Goal: Information Seeking & Learning: Learn about a topic

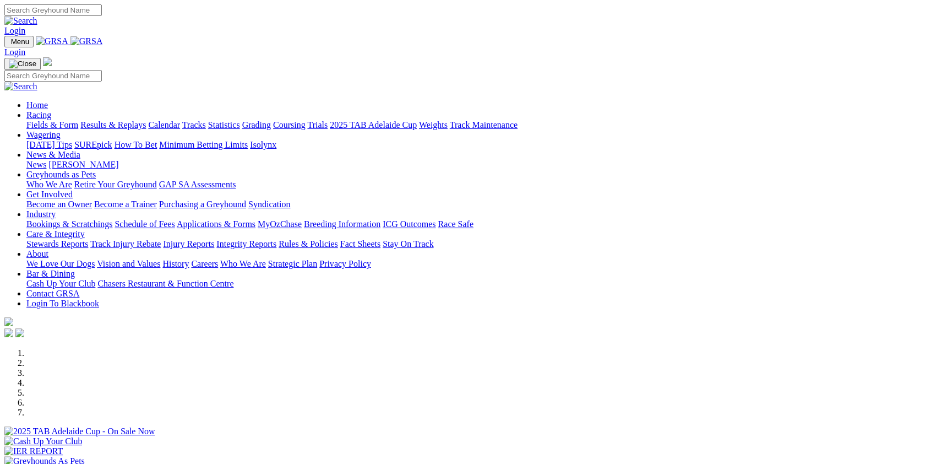
click at [51, 110] on link "Racing" at bounding box center [38, 114] width 25 height 9
click at [276, 239] on link "Integrity Reports" at bounding box center [246, 243] width 60 height 9
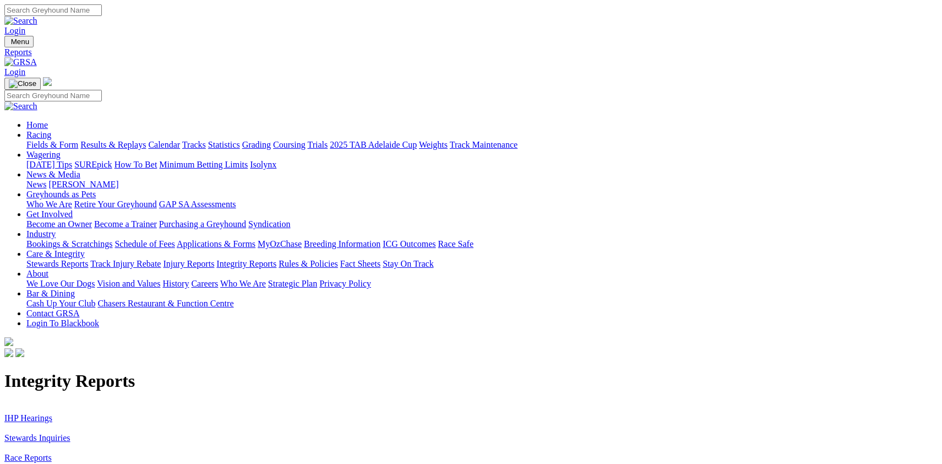
click at [52, 413] on link "IHP Hearings" at bounding box center [28, 417] width 48 height 9
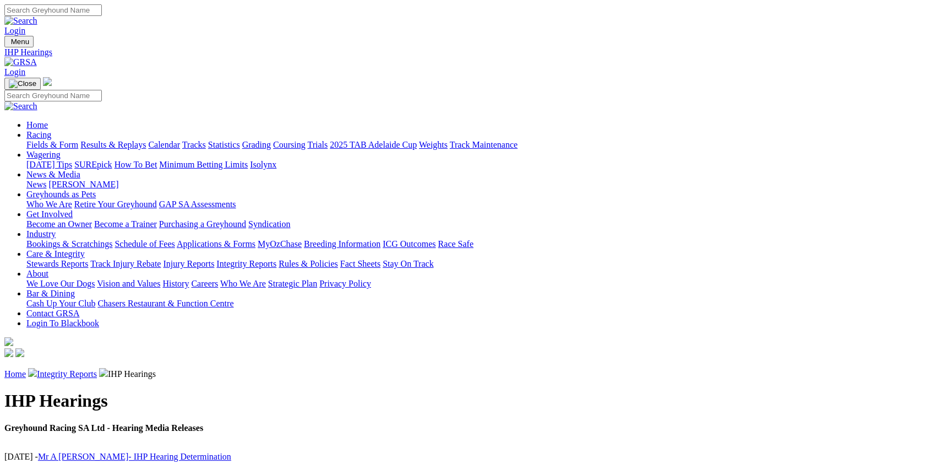
click at [97, 369] on link "Integrity Reports" at bounding box center [67, 373] width 60 height 9
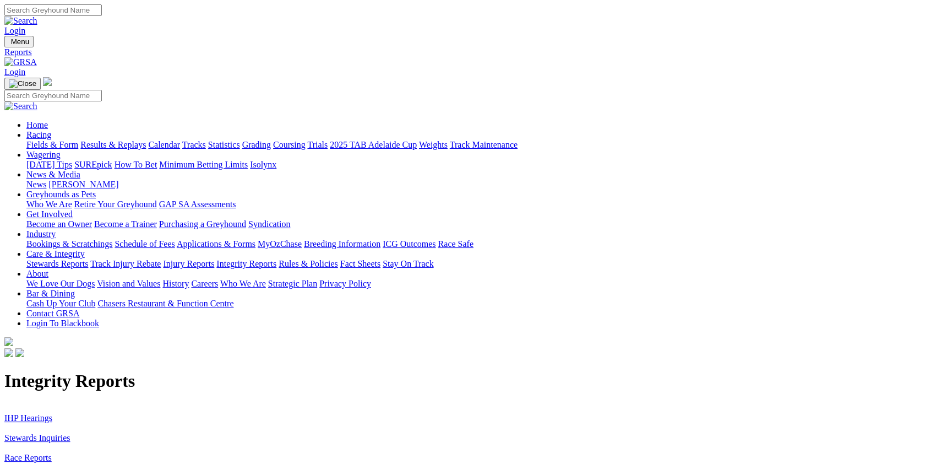
click at [70, 433] on link "Stewards Inquiries" at bounding box center [37, 437] width 66 height 9
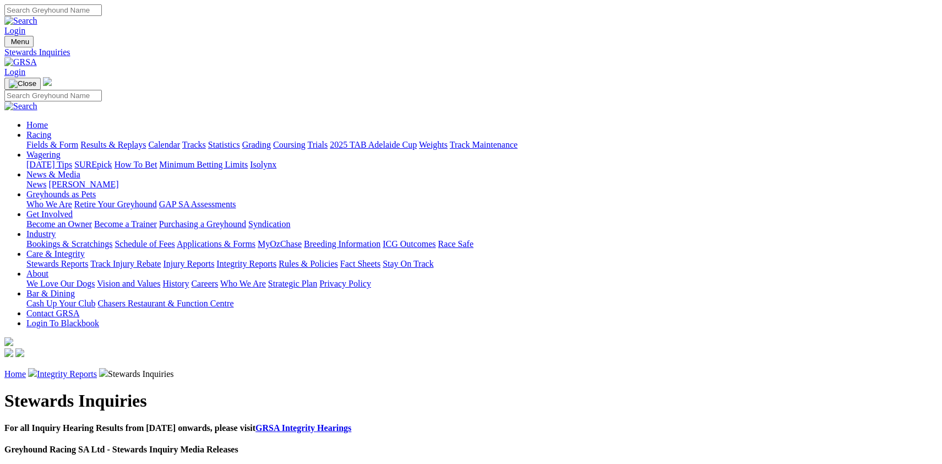
click at [227, 463] on link "[PERSON_NAME] - Notification of Positive Sample" at bounding box center [132, 470] width 189 height 9
click at [78, 140] on link "Fields & Form" at bounding box center [52, 144] width 52 height 9
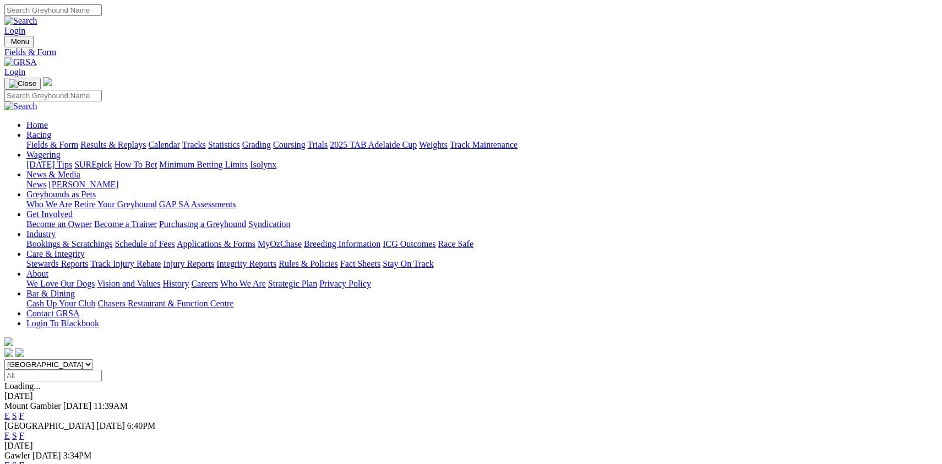
click at [24, 431] on link "F" at bounding box center [21, 435] width 5 height 9
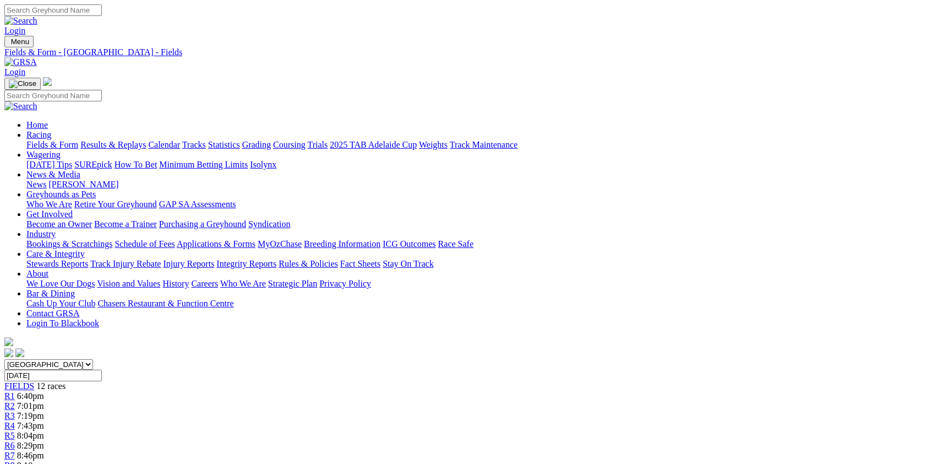
click at [72, 140] on link "Fields & Form" at bounding box center [52, 144] width 52 height 9
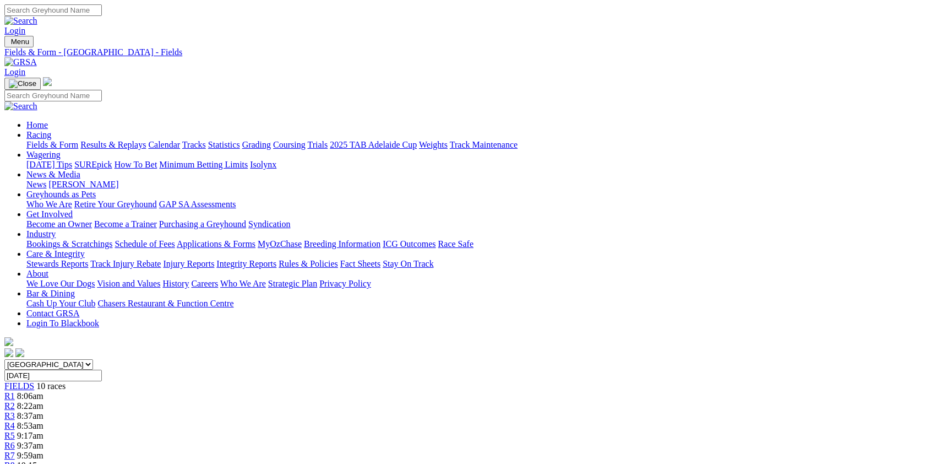
click at [78, 140] on link "Fields & Form" at bounding box center [52, 144] width 52 height 9
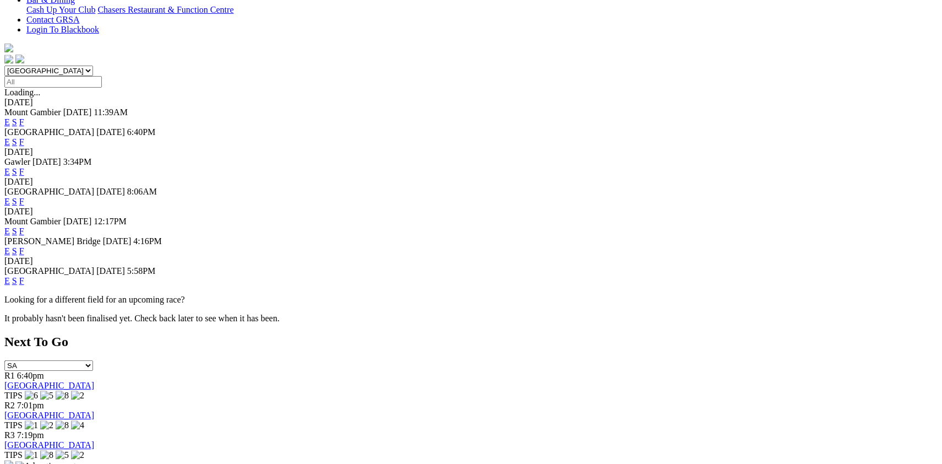
scroll to position [295, 0]
click at [24, 244] on link "F" at bounding box center [21, 248] width 5 height 9
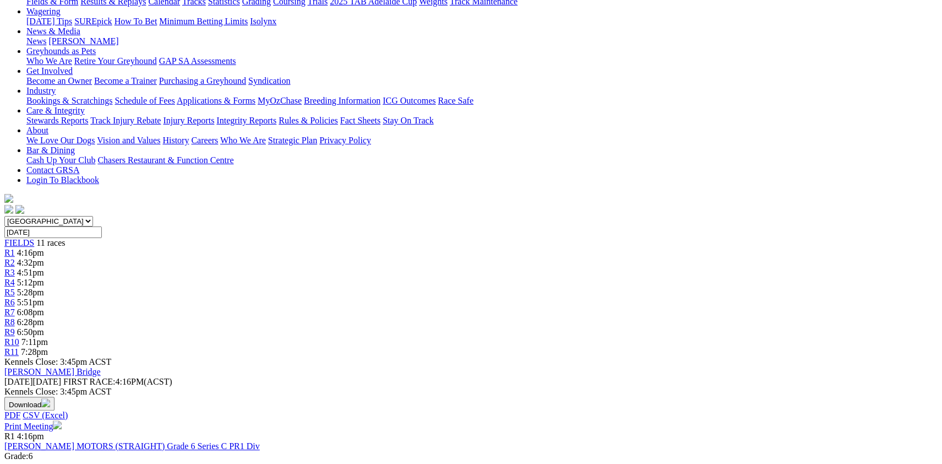
scroll to position [148, 0]
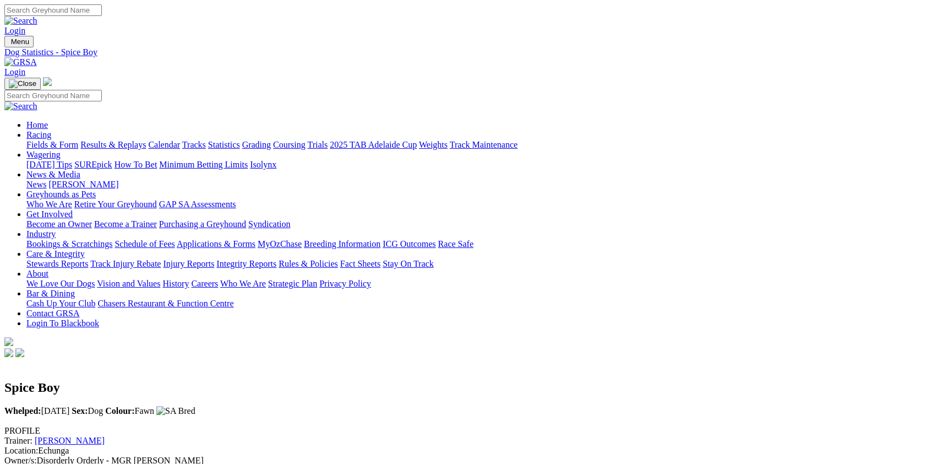
click at [105, 436] on link "Les Stewart" at bounding box center [70, 440] width 70 height 9
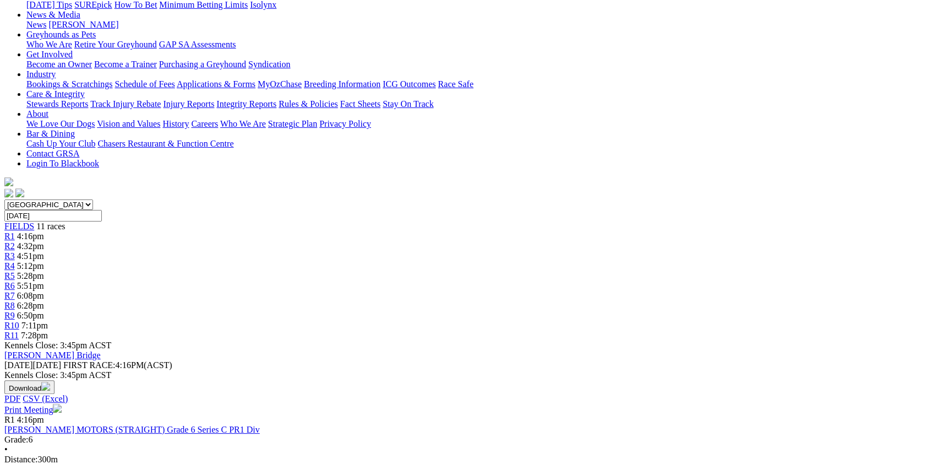
scroll to position [177, 0]
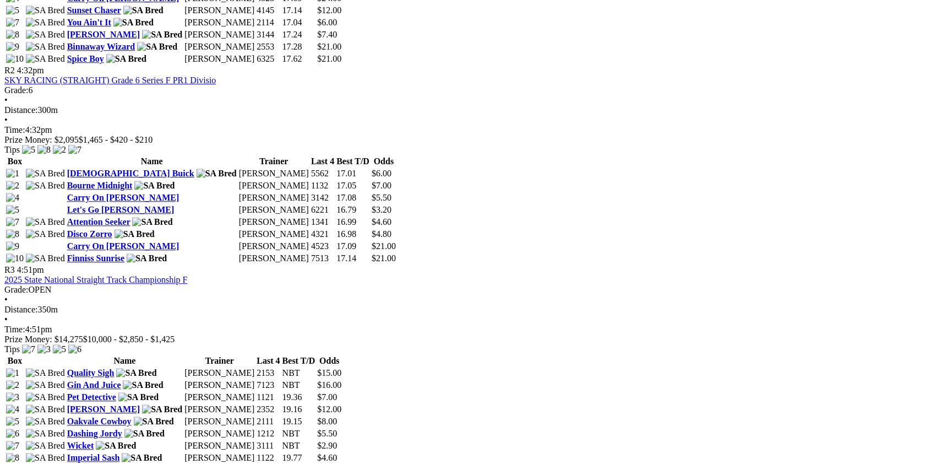
scroll to position [738, 0]
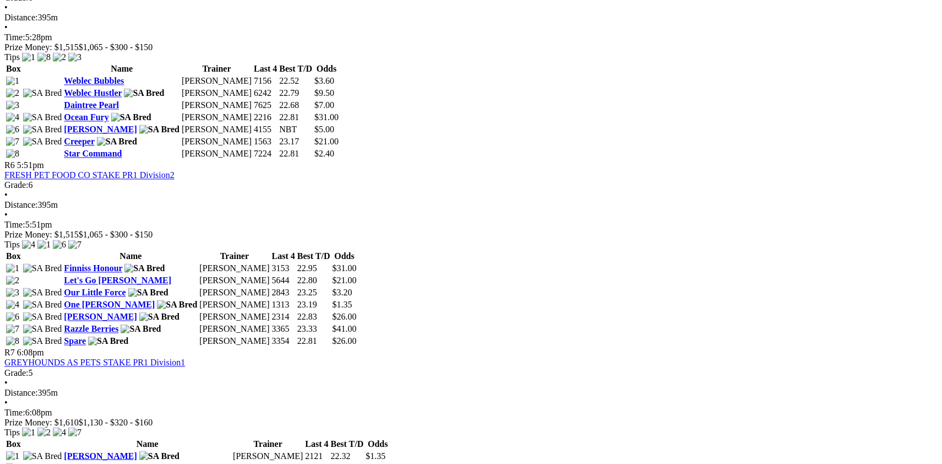
scroll to position [1564, 0]
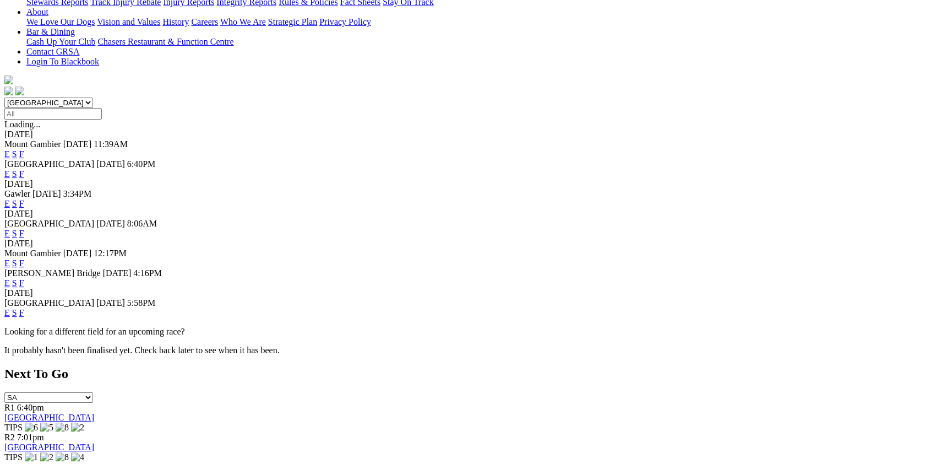
scroll to position [265, 0]
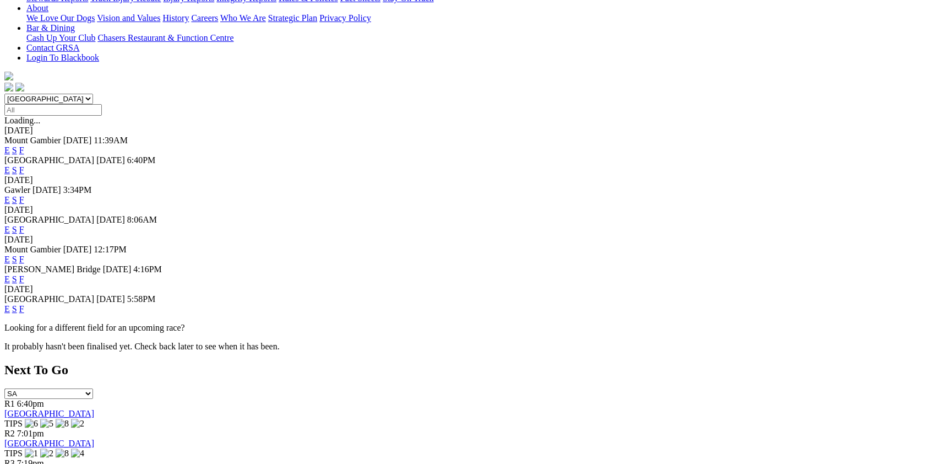
click at [24, 304] on link "F" at bounding box center [21, 308] width 5 height 9
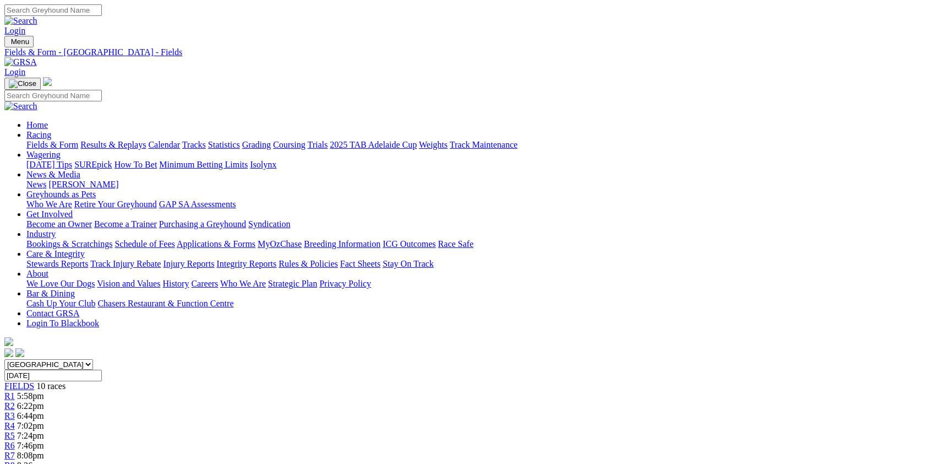
click at [80, 170] on link "News & Media" at bounding box center [53, 174] width 54 height 9
click at [46, 179] on link "News" at bounding box center [36, 183] width 20 height 9
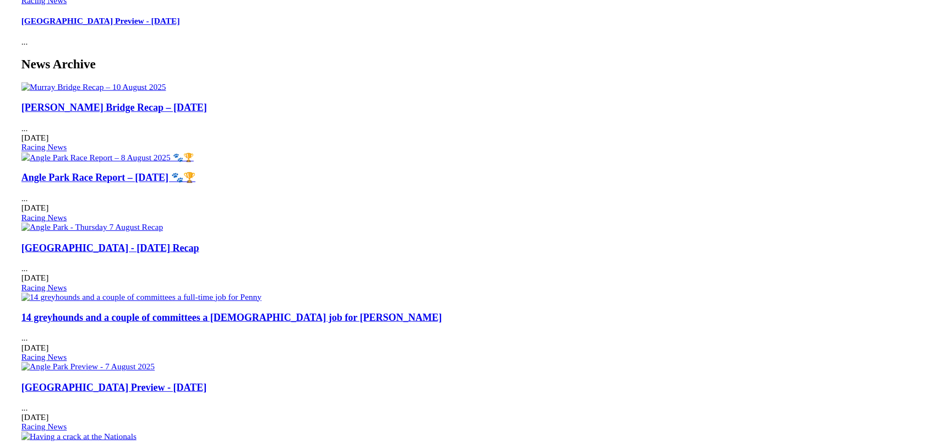
scroll to position [443, 0]
